Goal: Task Accomplishment & Management: Manage account settings

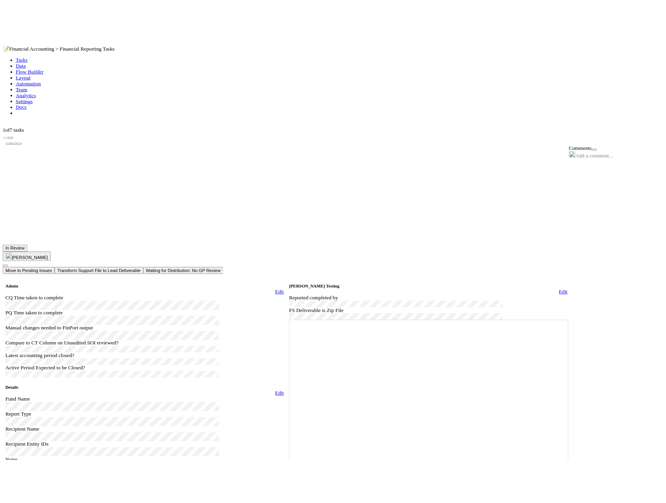
scroll to position [198, 0]
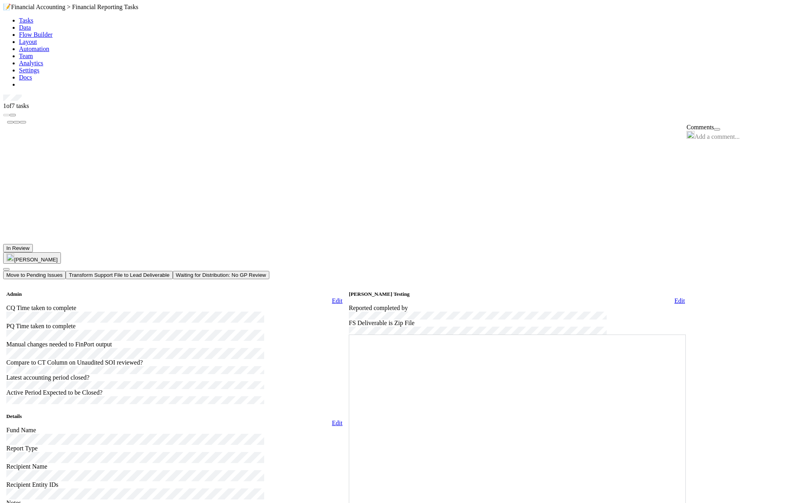
drag, startPoint x: 366, startPoint y: 25, endPoint x: 340, endPoint y: 88, distance: 67.6
click at [366, 11] on div "📝 Financial Accounting > Financial Reporting Tasks" at bounding box center [402, 7] width 798 height 8
click at [734, 131] on div "Add a comment..." at bounding box center [747, 135] width 120 height 9
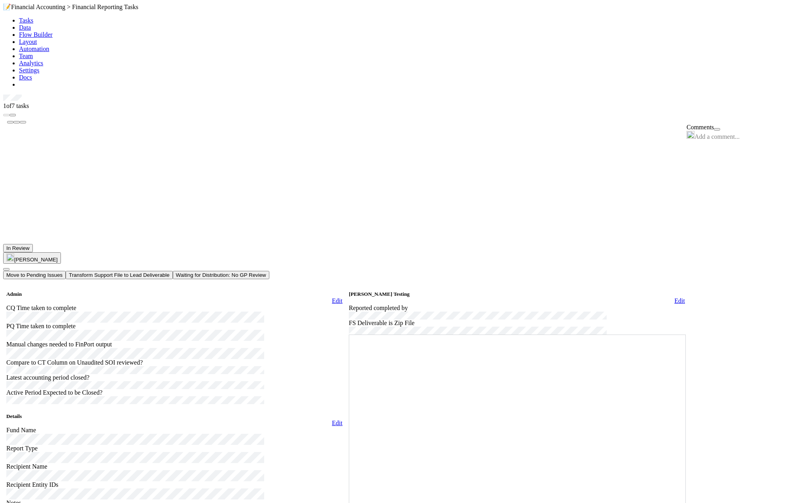
click at [734, 133] on span "Add a comment..." at bounding box center [716, 136] width 45 height 7
click at [739, 165] on button "Ronalie Nova" at bounding box center [730, 160] width 46 height 11
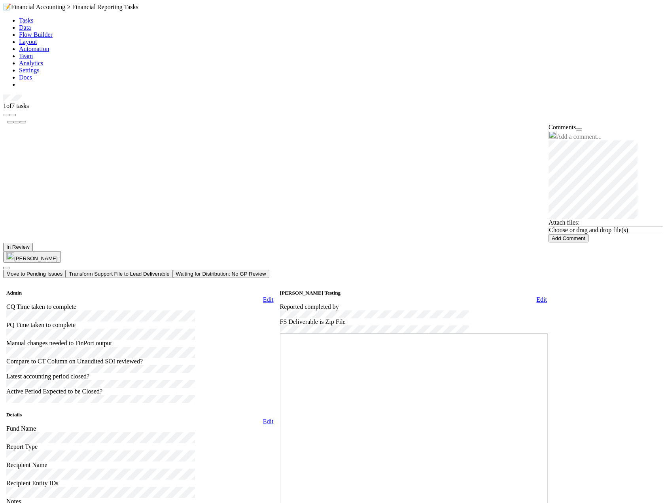
scroll to position [0, 0]
click at [66, 270] on button "Move to Pending Issues" at bounding box center [34, 274] width 62 height 8
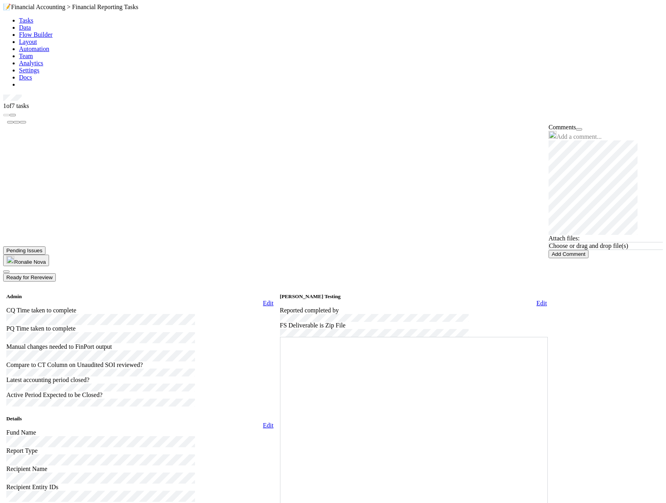
click at [588, 250] on button "Add Comment" at bounding box center [568, 254] width 40 height 8
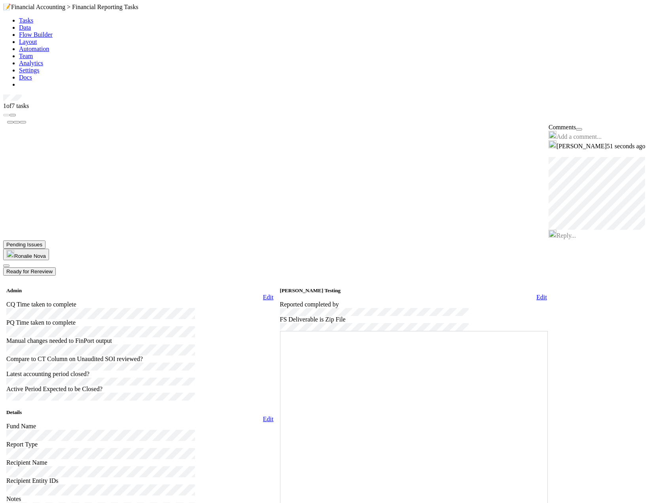
click at [3, 95] on icon at bounding box center [3, 95] width 0 height 0
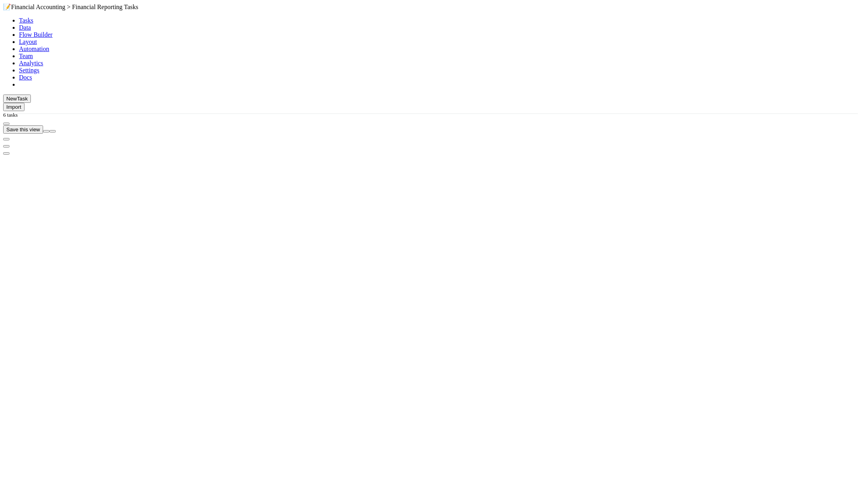
scroll to position [415, 719]
click at [314, 88] on div "Sort A → Z" at bounding box center [321, 84] width 91 height 7
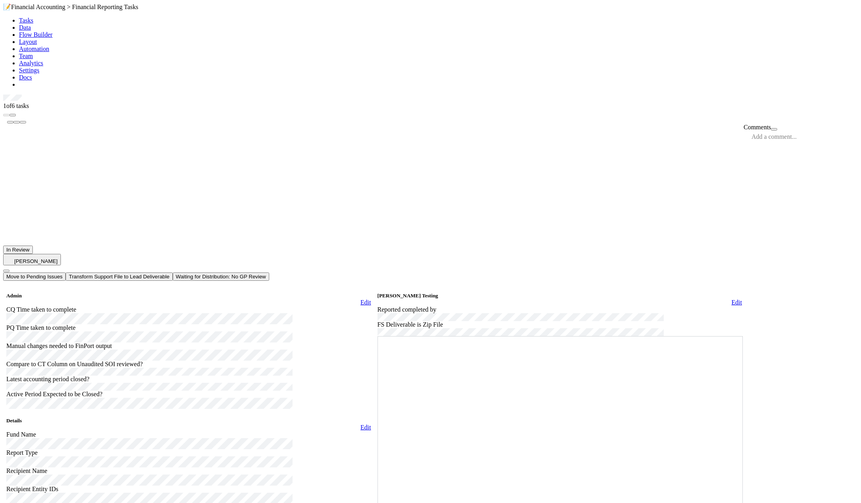
scroll to position [198, 0]
click at [556, 74] on div at bounding box center [438, 74] width 839 height 0
click at [269, 272] on button "Waiting for Distribution: No GP Review" at bounding box center [221, 276] width 96 height 8
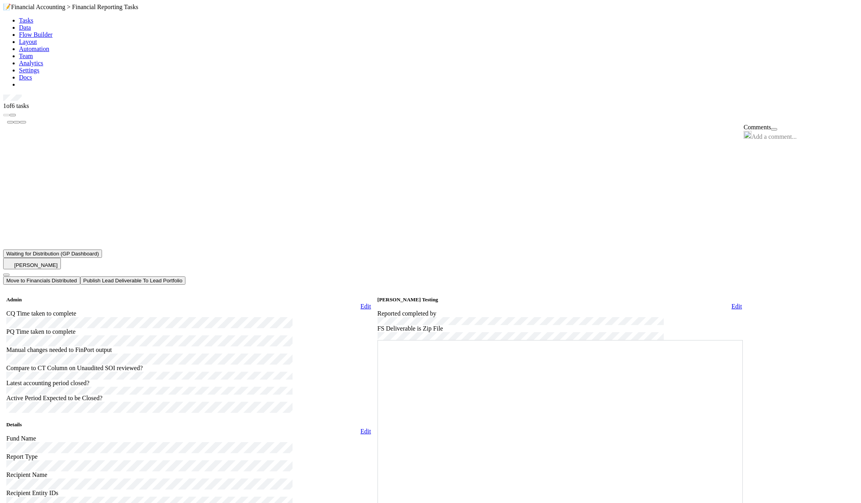
click at [3, 95] on icon at bounding box center [3, 95] width 0 height 0
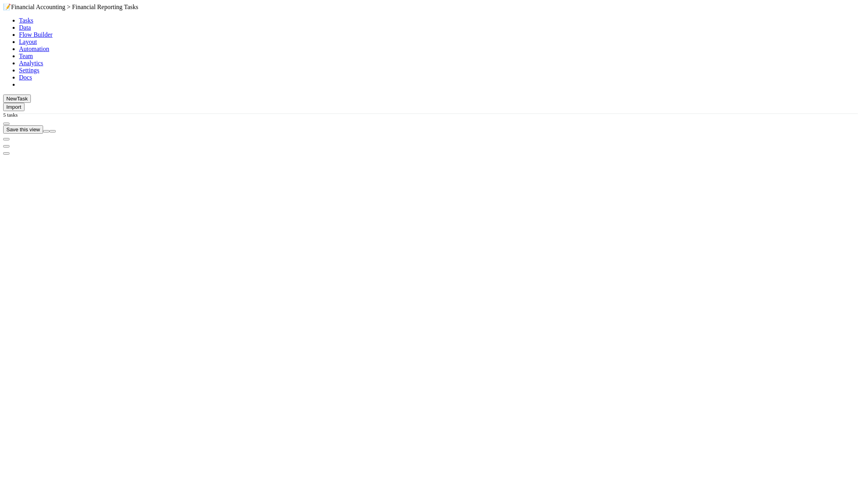
scroll to position [415, 719]
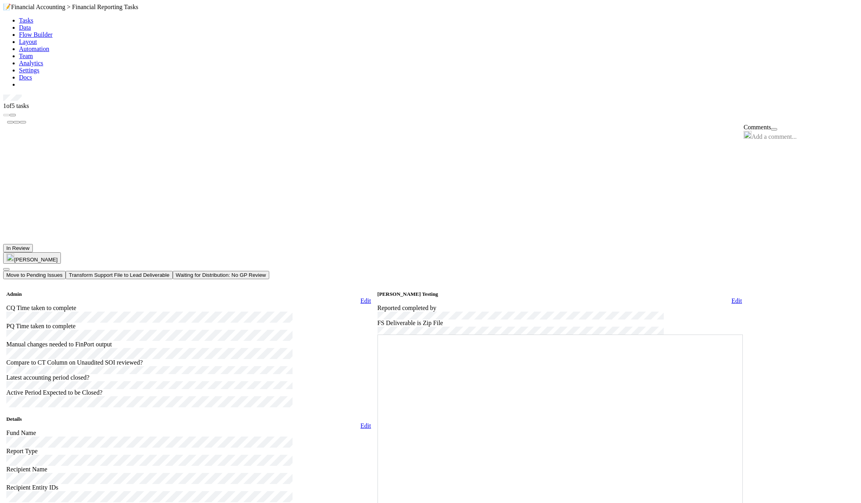
scroll to position [237, 0]
click at [269, 271] on button "Waiting for Distribution: No GP Review" at bounding box center [221, 275] width 96 height 8
click at [3, 95] on icon at bounding box center [3, 95] width 0 height 0
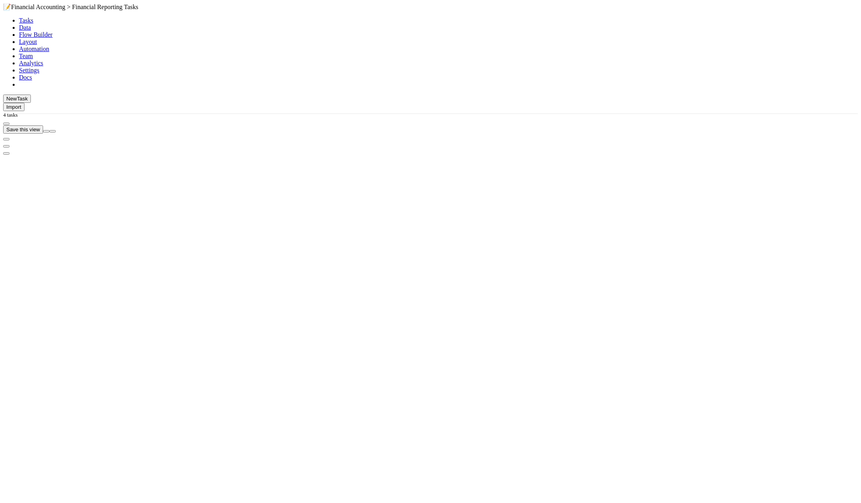
scroll to position [415, 719]
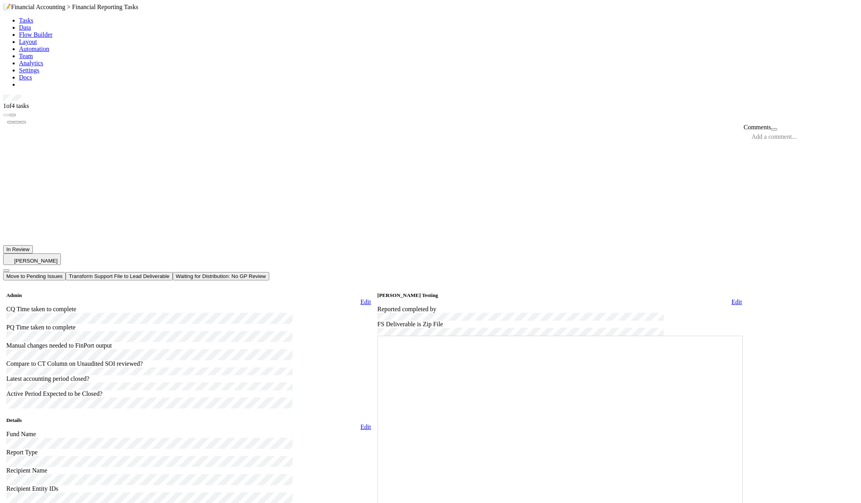
scroll to position [277, 0]
click at [269, 272] on button "Waiting for Distribution: No GP Review" at bounding box center [221, 276] width 96 height 8
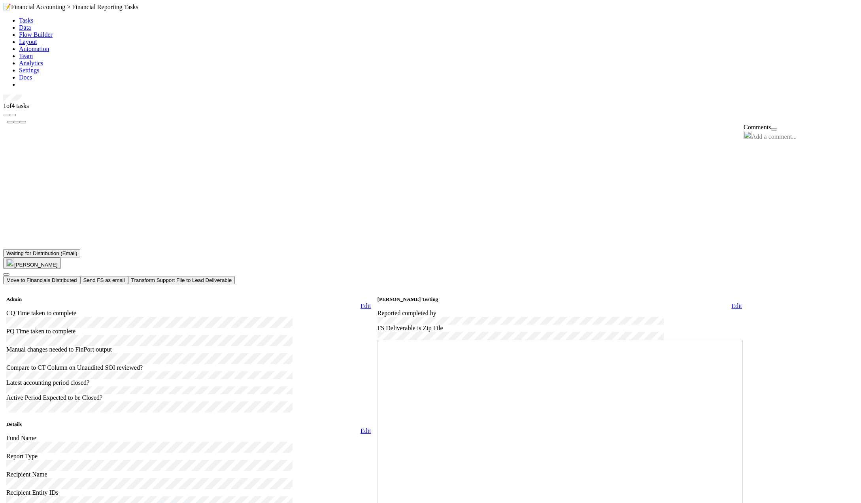
scroll to position [119, 0]
click at [3, 95] on icon at bounding box center [3, 95] width 0 height 0
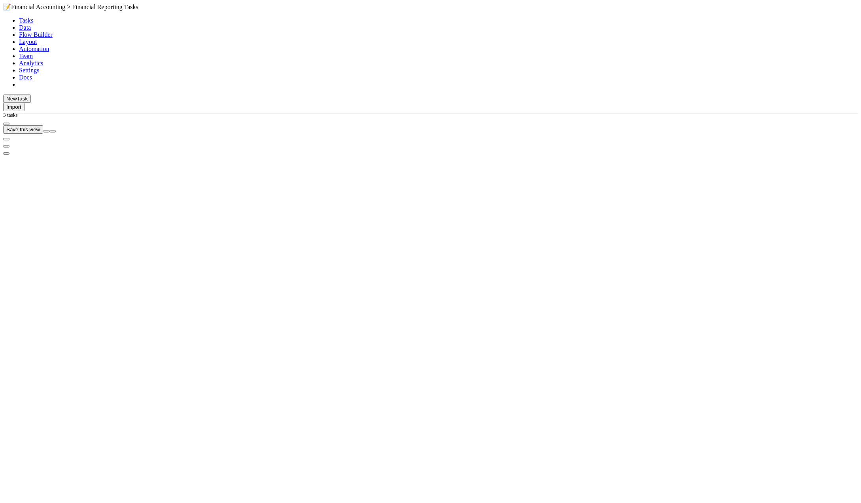
scroll to position [415, 719]
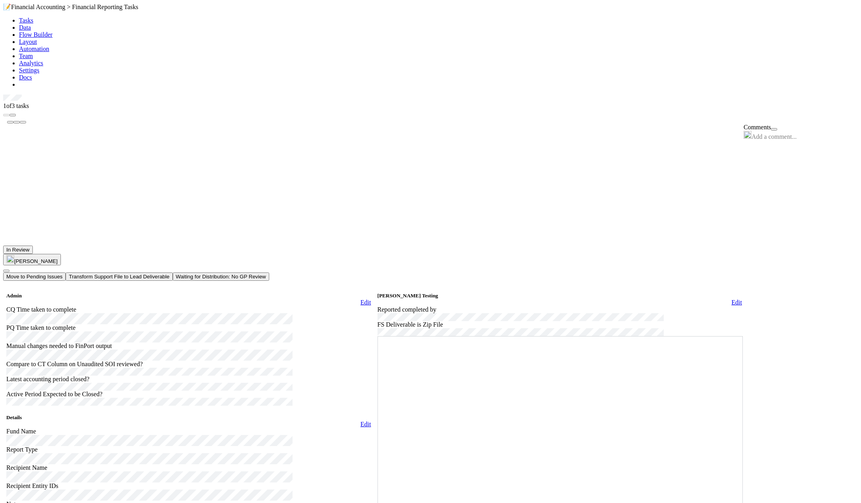
click at [781, 171] on div "Comments Add a comment..." at bounding box center [801, 342] width 114 height 436
click at [722, 336] on div at bounding box center [560, 336] width 365 height 0
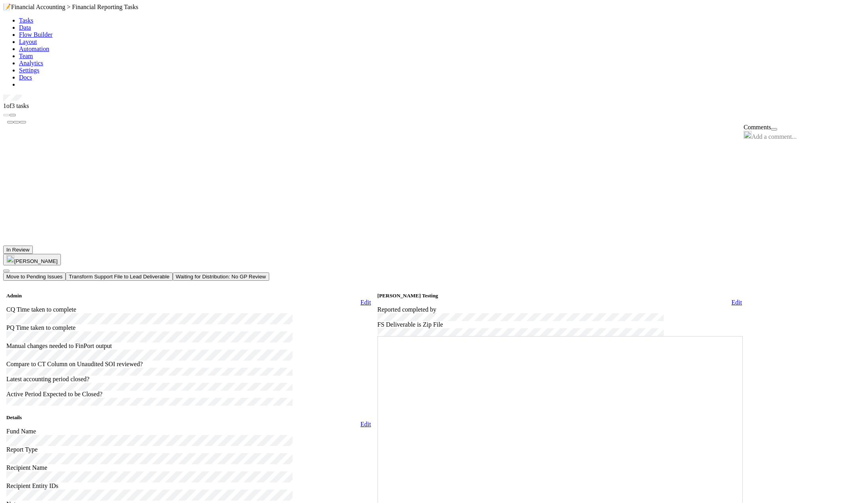
click at [269, 272] on button "Waiting for Distribution: No GP Review" at bounding box center [221, 276] width 96 height 8
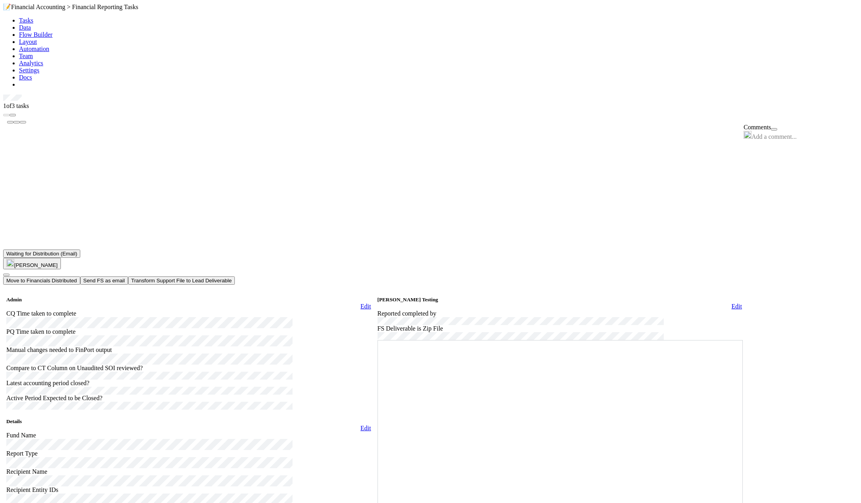
click at [3, 95] on icon at bounding box center [3, 95] width 0 height 0
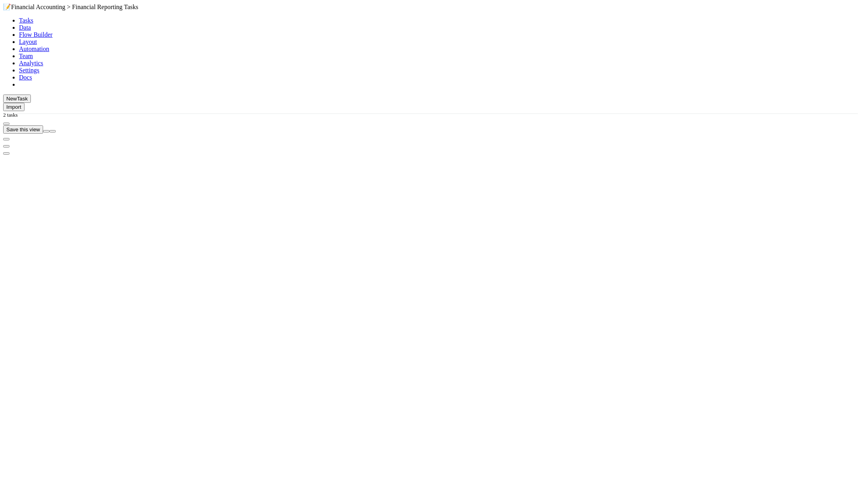
scroll to position [415, 719]
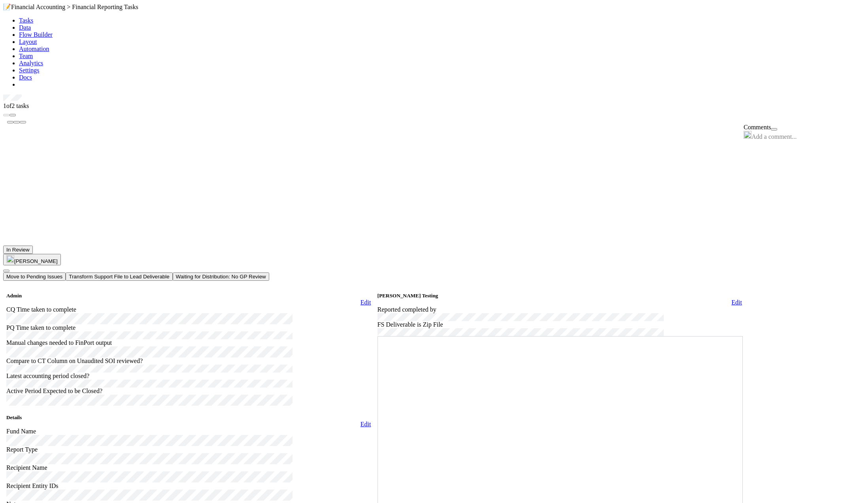
click at [269, 272] on button "Waiting for Distribution: No GP Review" at bounding box center [221, 276] width 96 height 8
click at [3, 95] on icon at bounding box center [3, 95] width 0 height 0
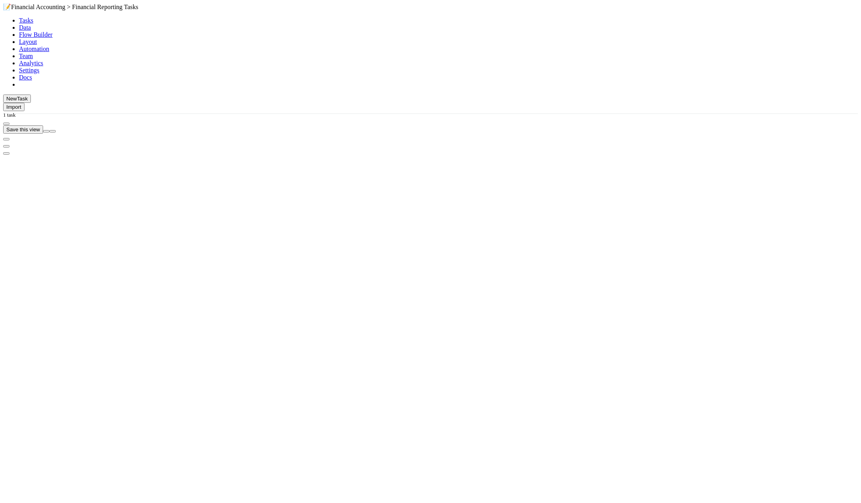
scroll to position [415, 719]
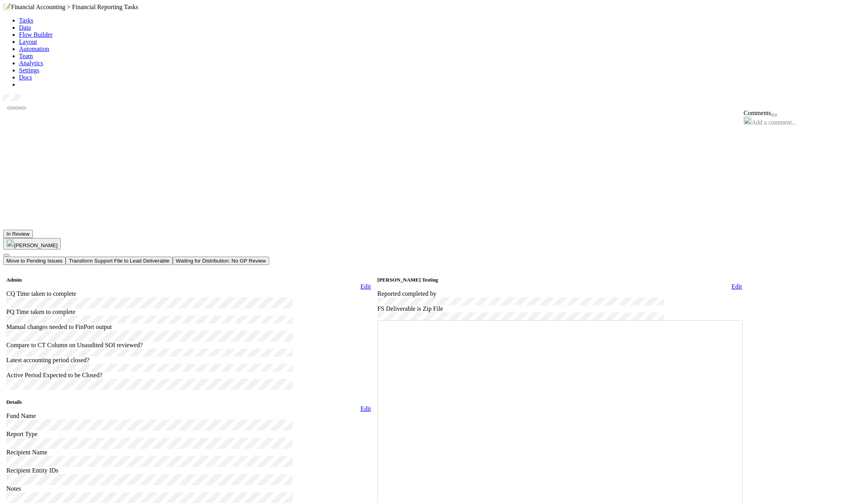
scroll to position [237, 0]
click at [378, 320] on icon at bounding box center [378, 320] width 0 height 0
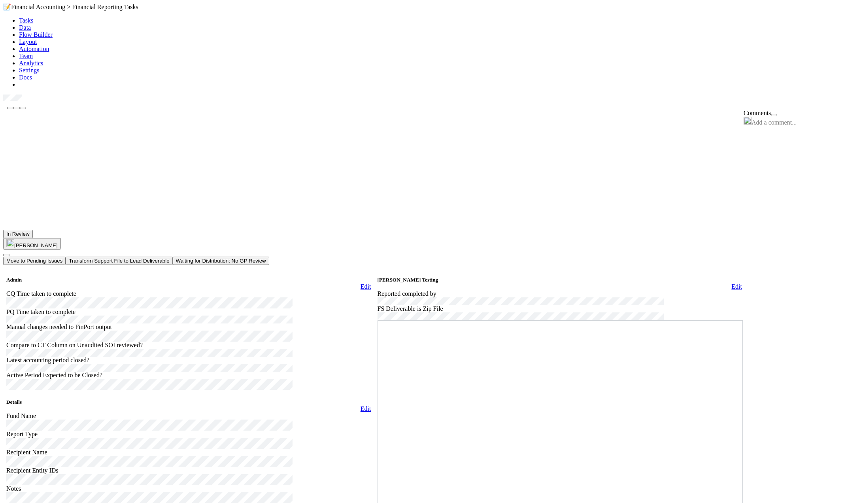
click at [30, 231] on span "In Review" at bounding box center [17, 234] width 23 height 6
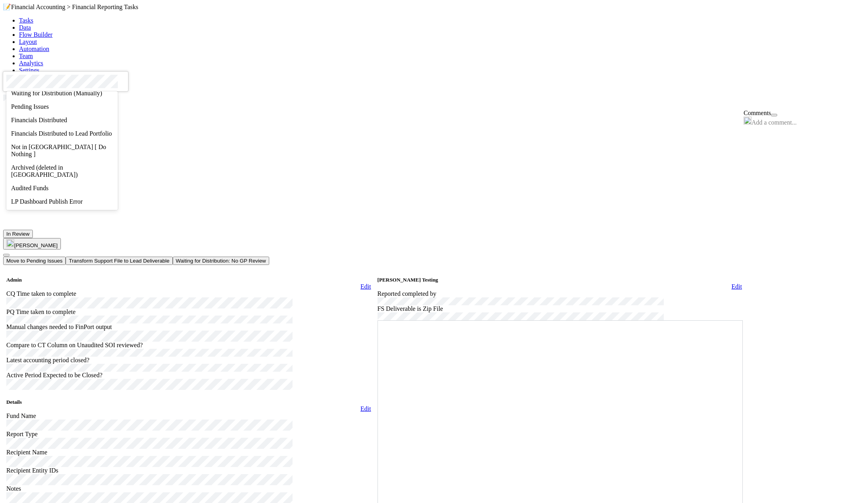
scroll to position [187, 0]
click at [64, 174] on span "Archived (deleted in [GEOGRAPHIC_DATA])" at bounding box center [44, 171] width 66 height 14
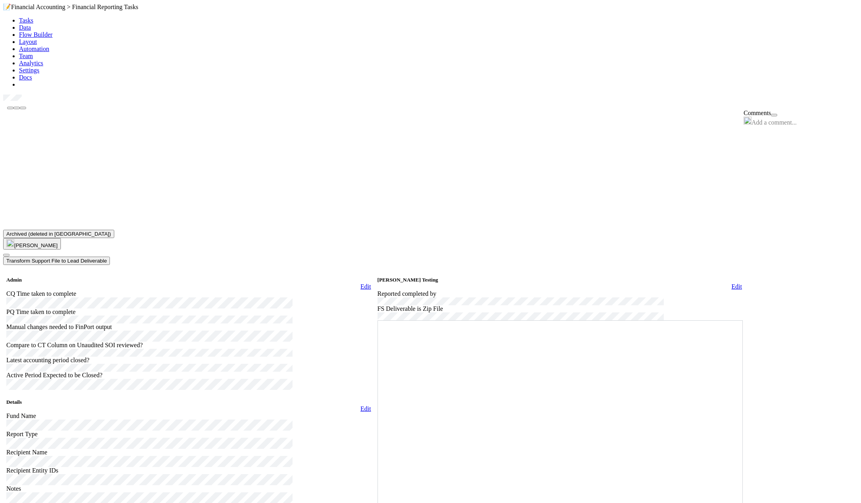
click at [3, 95] on icon at bounding box center [3, 95] width 0 height 0
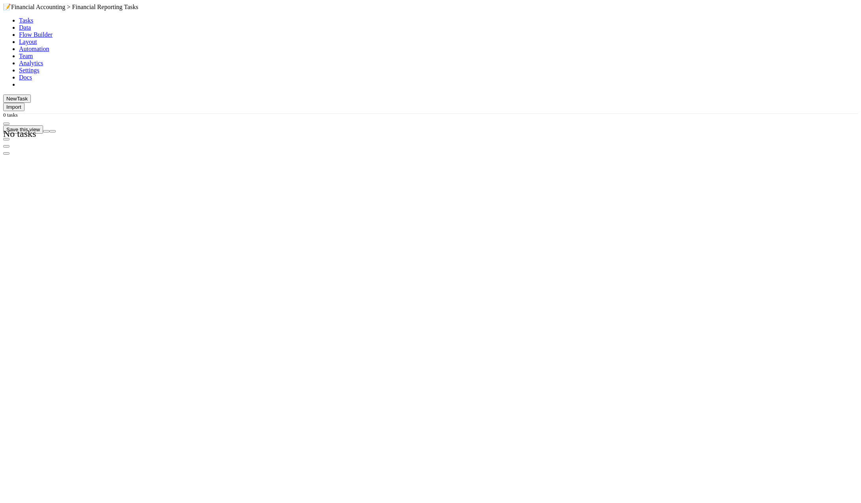
scroll to position [409, 719]
click at [6, 124] on icon "button" at bounding box center [6, 124] width 0 height 0
type input "Fund I, a series of WSV Early, LP"
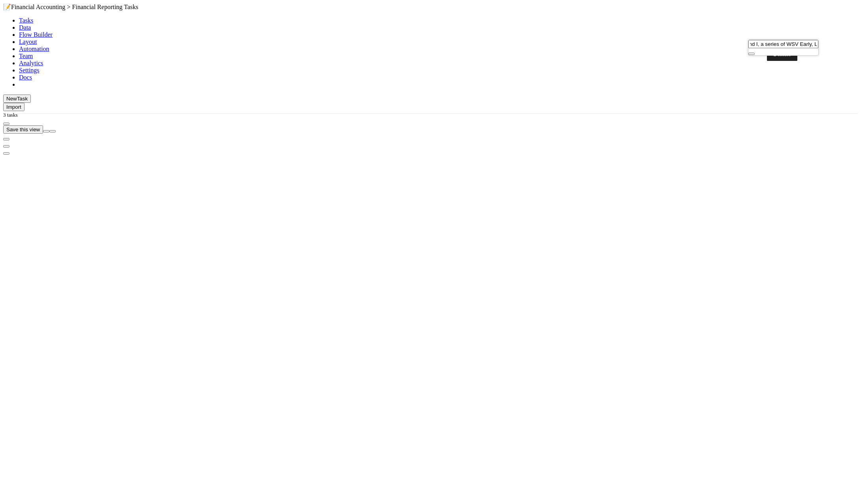
click at [53, 131] on icon "button" at bounding box center [53, 131] width 0 height 0
click at [444, 274] on div "2 filters Reset Filters If Reporting Period is 06/30/2025 and Quarterly Term = …" at bounding box center [430, 251] width 861 height 503
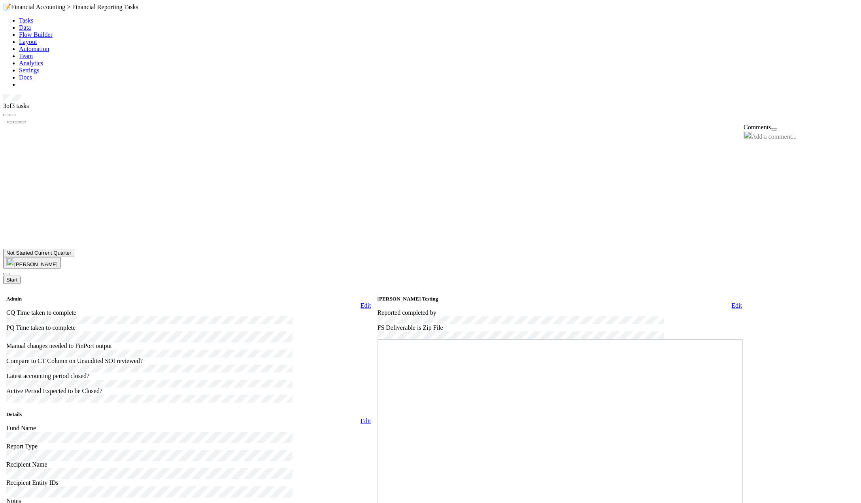
click at [71, 250] on span "Not Started Current Quarter" at bounding box center [38, 253] width 65 height 6
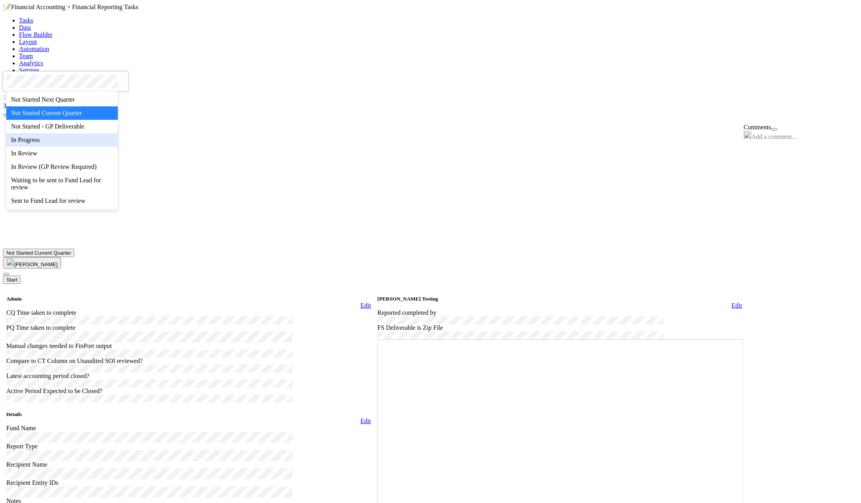
click at [218, 79] on div at bounding box center [430, 251] width 861 height 503
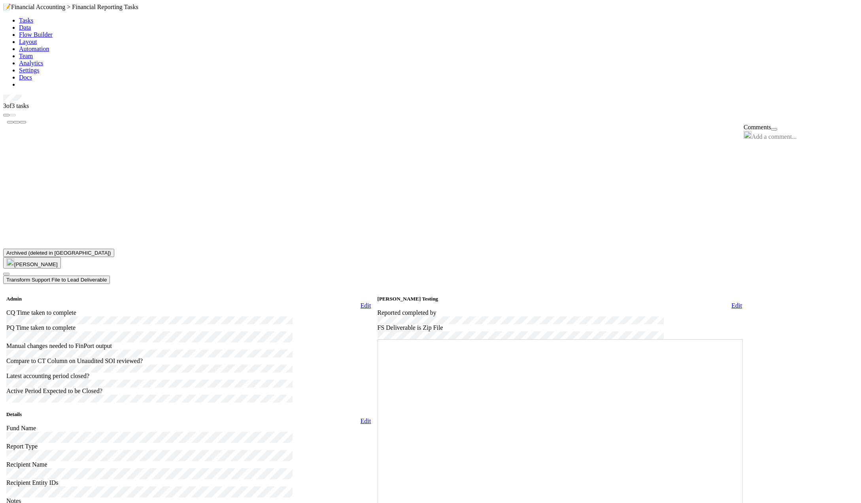
click at [3, 95] on icon at bounding box center [3, 95] width 0 height 0
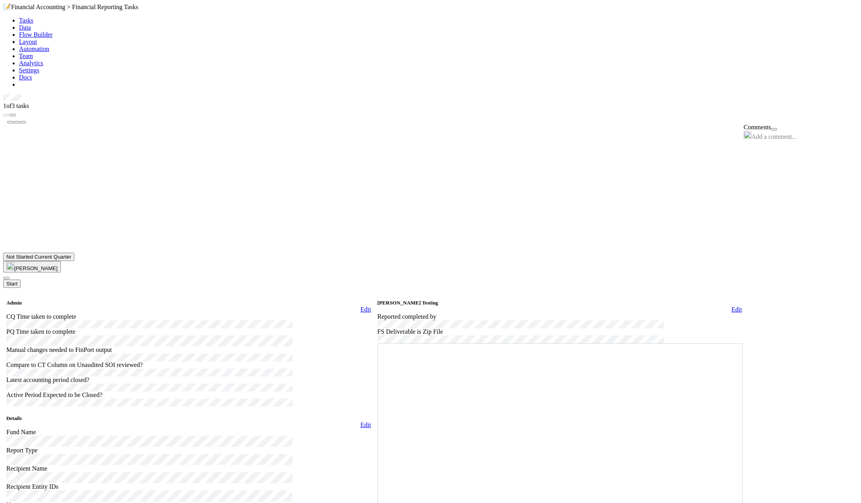
click at [21, 280] on button "Start" at bounding box center [11, 284] width 17 height 8
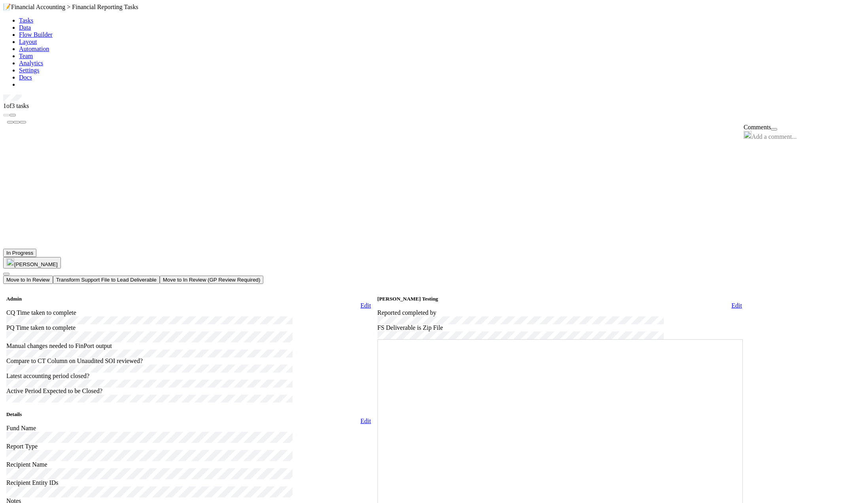
click at [53, 276] on button "Move to In Review" at bounding box center [28, 280] width 50 height 8
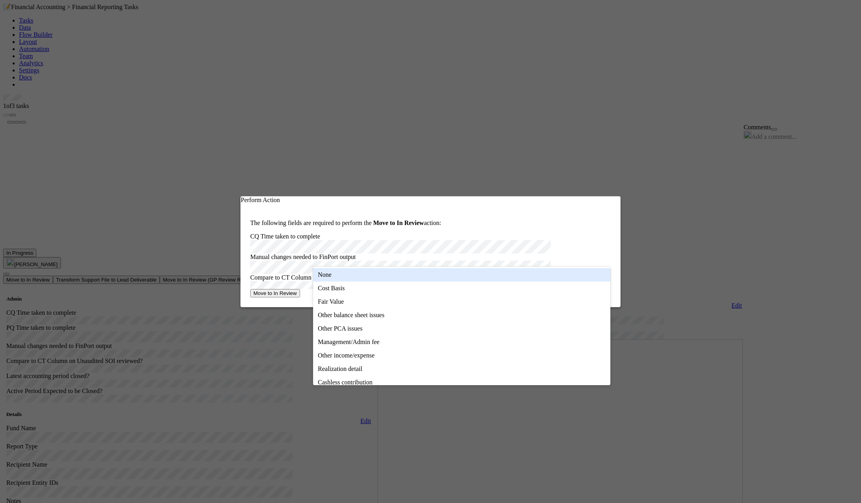
click at [339, 278] on div "None" at bounding box center [461, 274] width 297 height 13
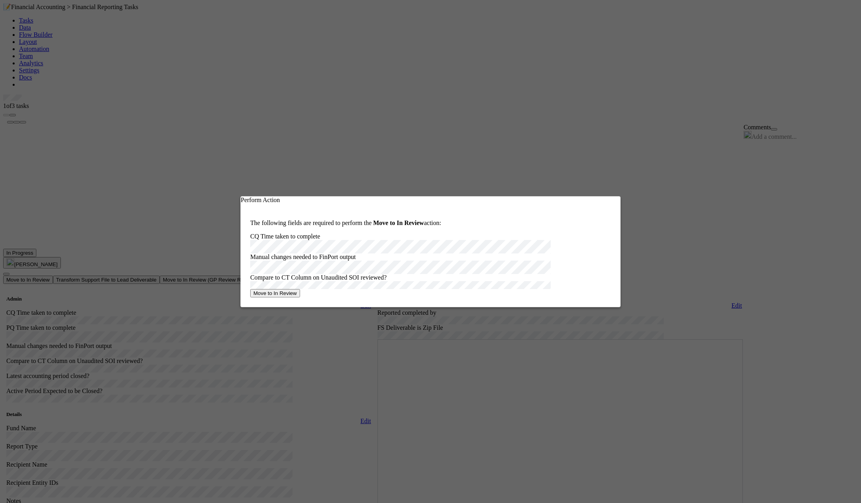
click at [300, 297] on button "Move to In Review" at bounding box center [275, 293] width 50 height 8
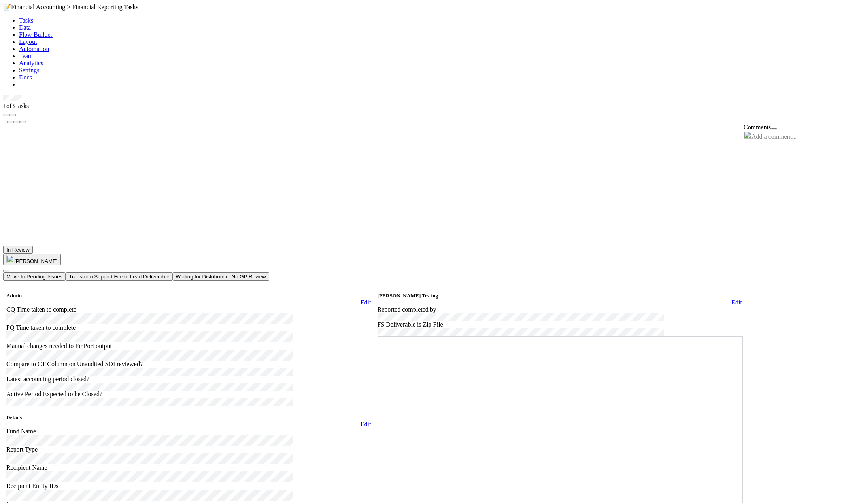
click at [269, 272] on button "Waiting for Distribution: No GP Review" at bounding box center [221, 276] width 96 height 8
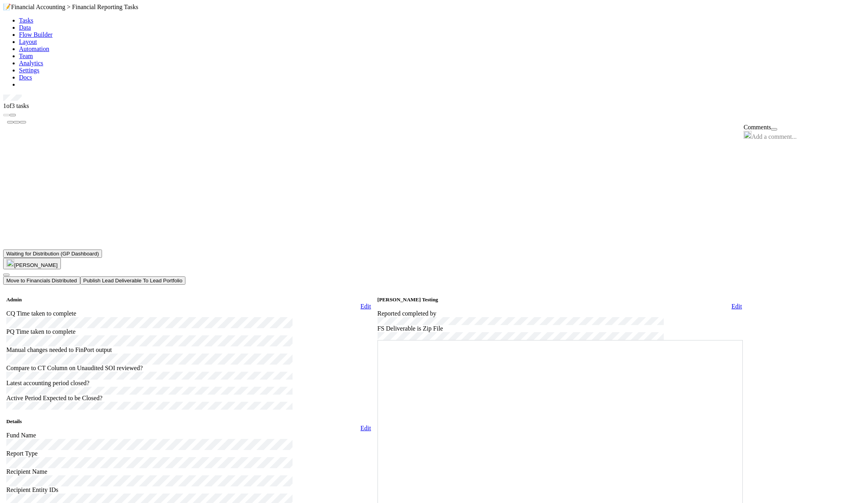
click at [3, 95] on link at bounding box center [3, 95] width 0 height 0
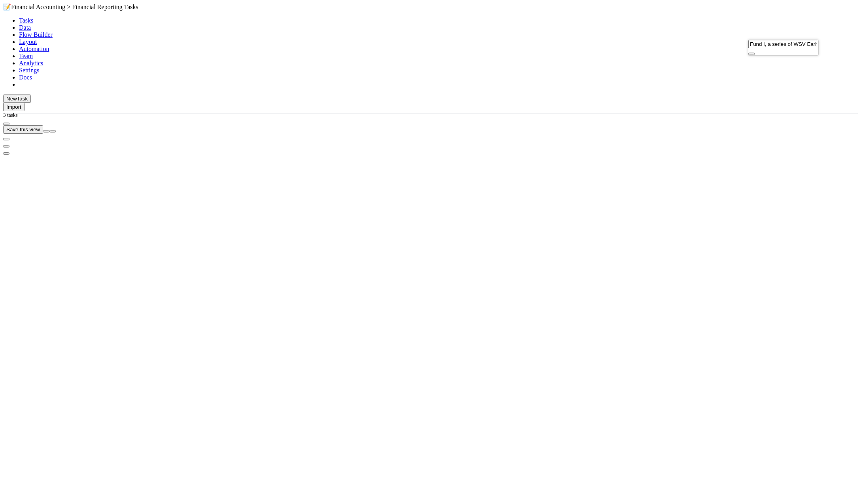
scroll to position [415, 719]
click at [752, 54] on icon "button" at bounding box center [752, 54] width 0 height 0
click at [53, 131] on icon "button" at bounding box center [53, 131] width 0 height 0
click at [677, 59] on div "2 filters Reset Filters If Reporting Period is 06/30/2025 and Quarterly Term = …" at bounding box center [430, 251] width 861 height 503
click at [53, 131] on icon "button" at bounding box center [53, 131] width 0 height 0
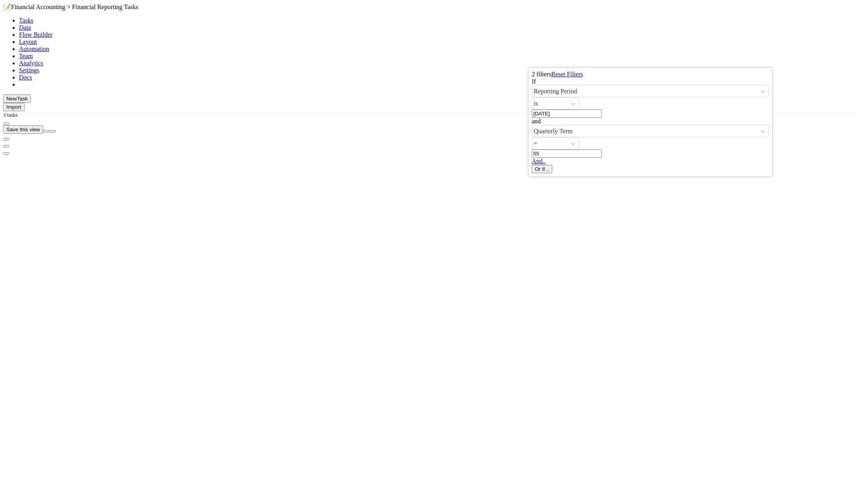
click at [673, 61] on div "2 filters Reset Filters If Reporting Period is 06/30/2025 and Quarterly Term = …" at bounding box center [430, 251] width 861 height 503
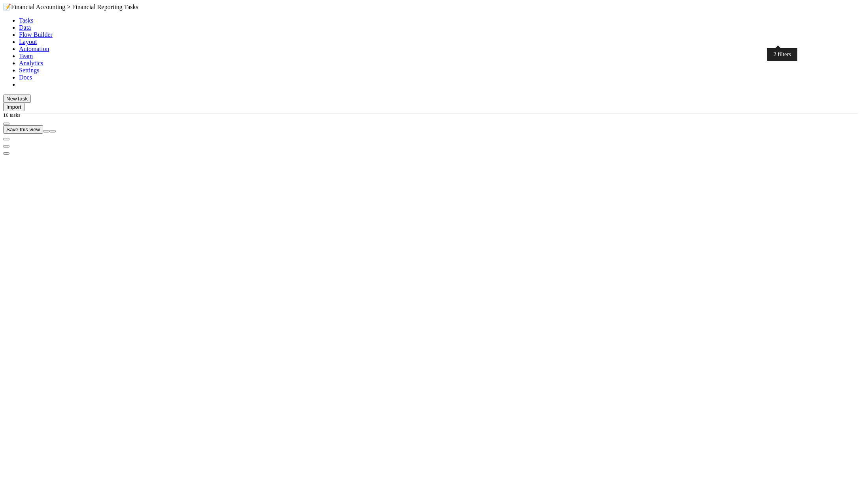
click at [53, 131] on icon "button" at bounding box center [53, 131] width 0 height 0
click at [599, 129] on div "If Reporting Period is 06/30/2025 and Quarterly Term = 55 And.." at bounding box center [650, 121] width 237 height 87
drag, startPoint x: 709, startPoint y: 112, endPoint x: 676, endPoint y: 113, distance: 32.5
click at [676, 125] on div "Quarterly Term = 55" at bounding box center [650, 141] width 237 height 33
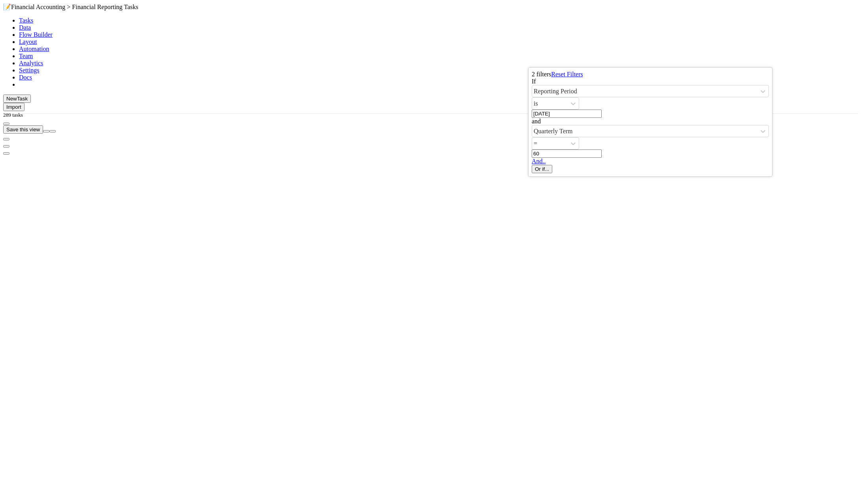
type input "60"
click at [550, 55] on div "2 filters Reset Filters If Reporting Period is 06/30/2025 and Quarterly Term = …" at bounding box center [430, 251] width 861 height 503
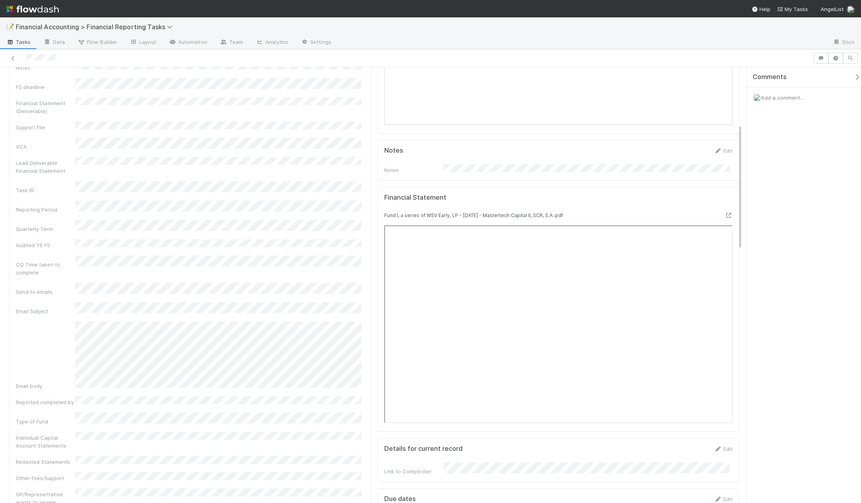
scroll to position [435, 0]
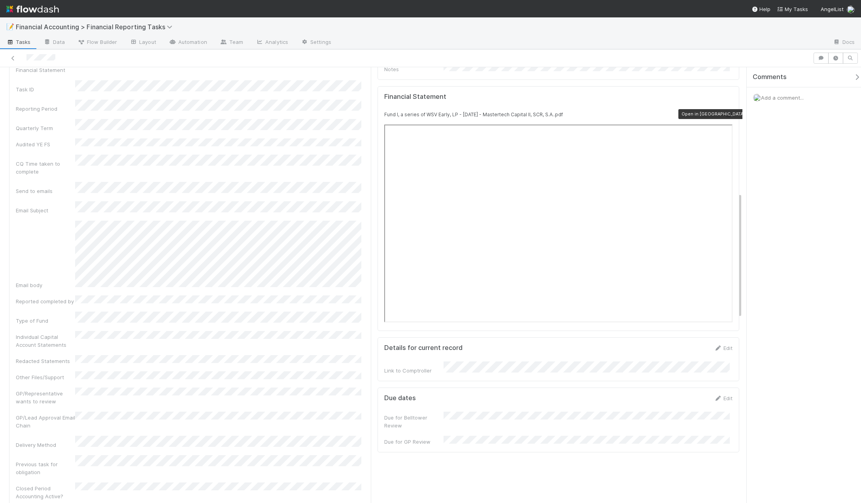
click at [725, 112] on icon at bounding box center [729, 114] width 8 height 5
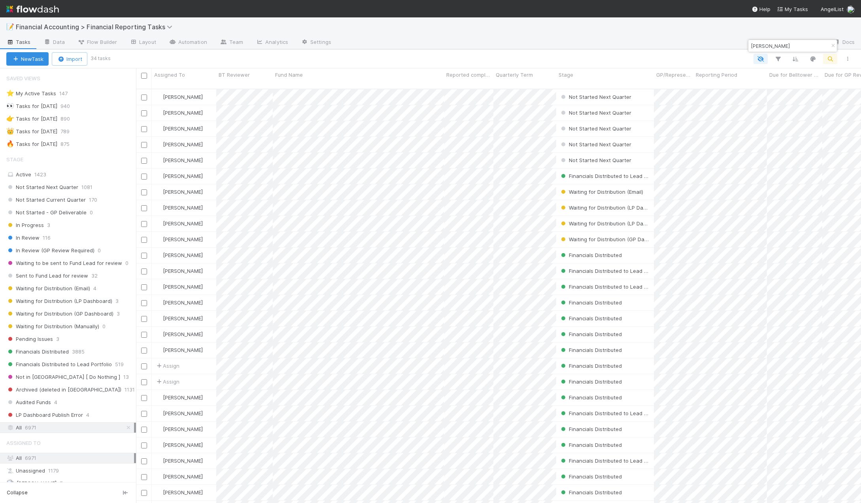
scroll to position [415, 719]
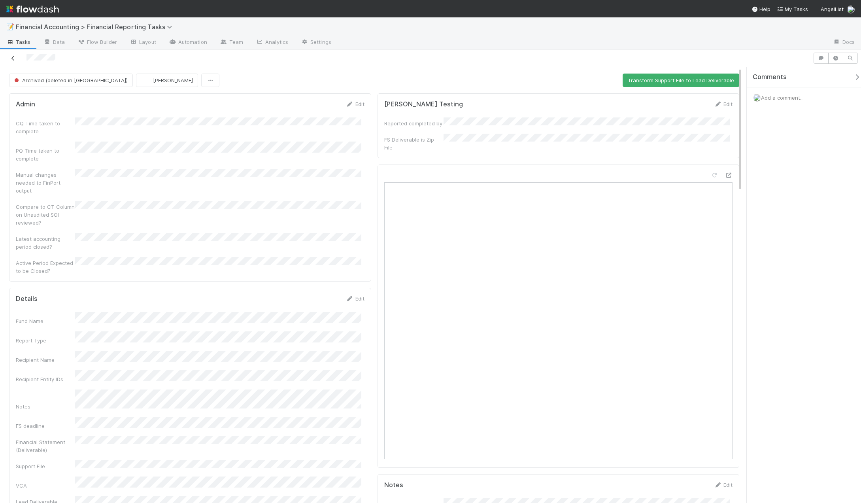
click at [13, 60] on icon at bounding box center [13, 58] width 8 height 5
